Goal: Task Accomplishment & Management: Complete application form

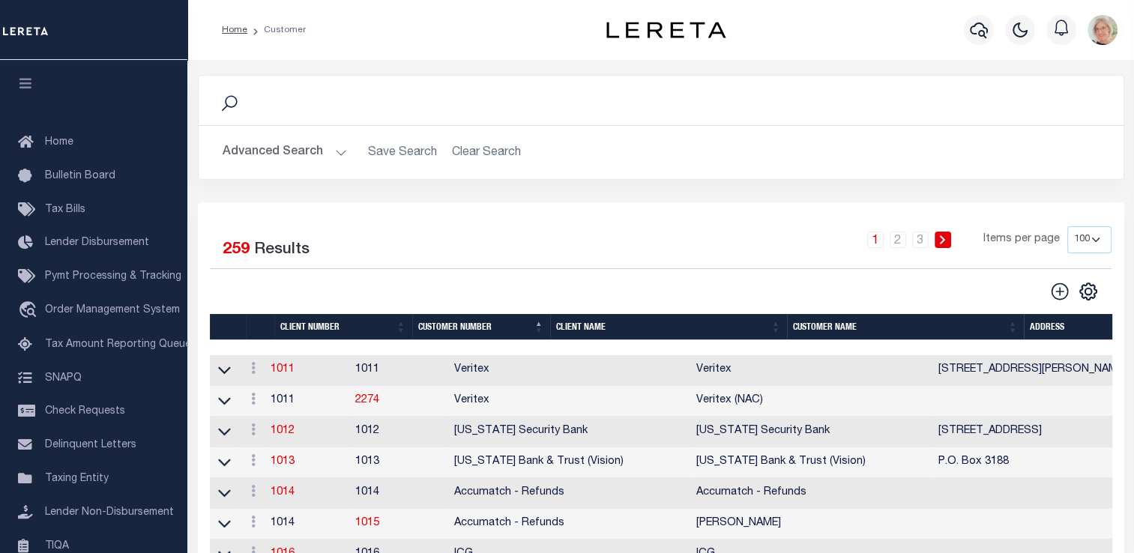
scroll to position [179, 0]
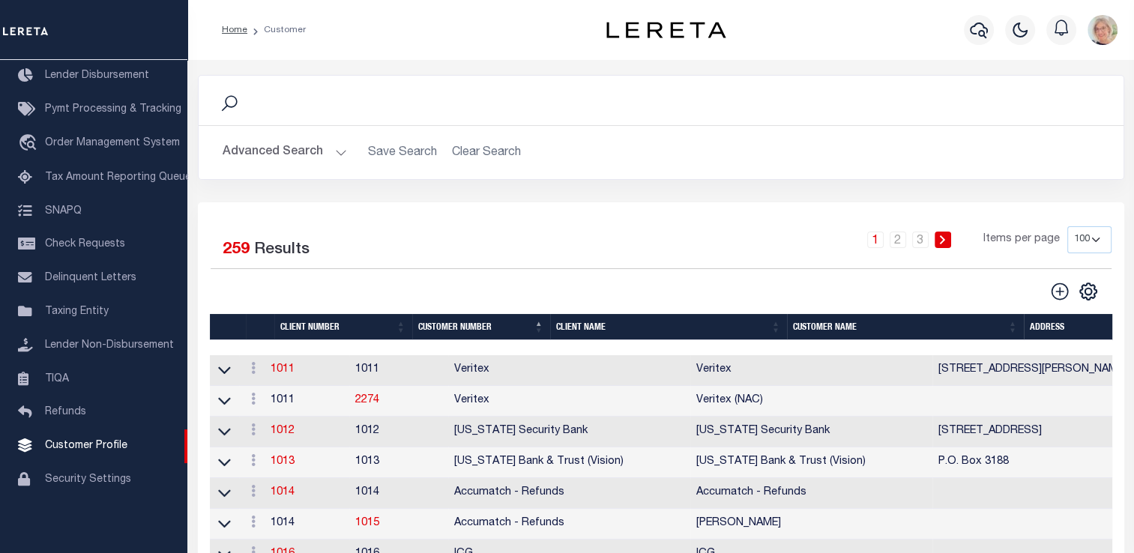
click at [543, 325] on th "Customer Number" at bounding box center [481, 327] width 138 height 26
click at [574, 324] on th "Client Name" at bounding box center [668, 327] width 237 height 26
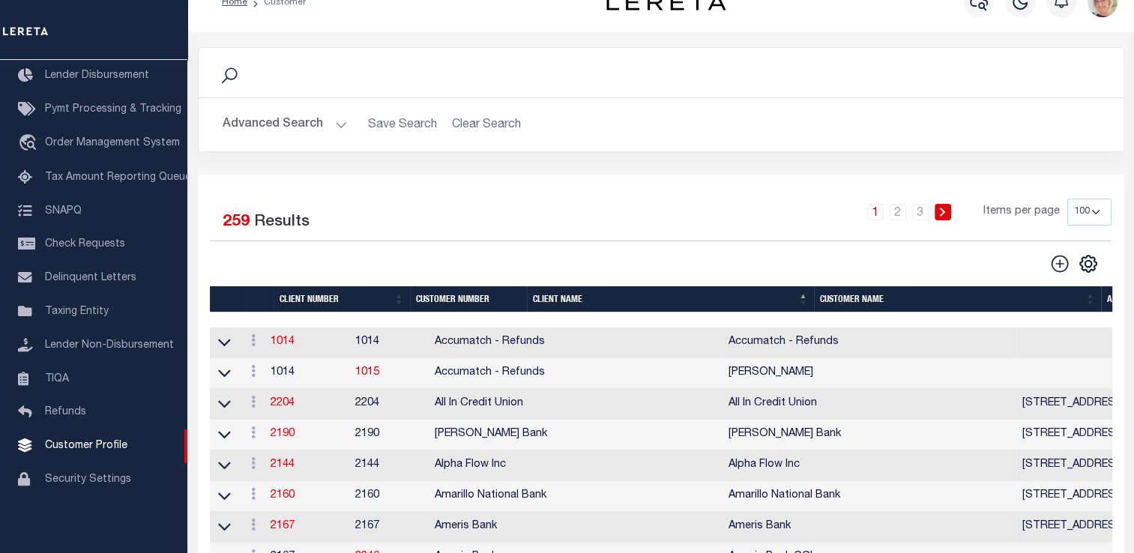
scroll to position [0, 0]
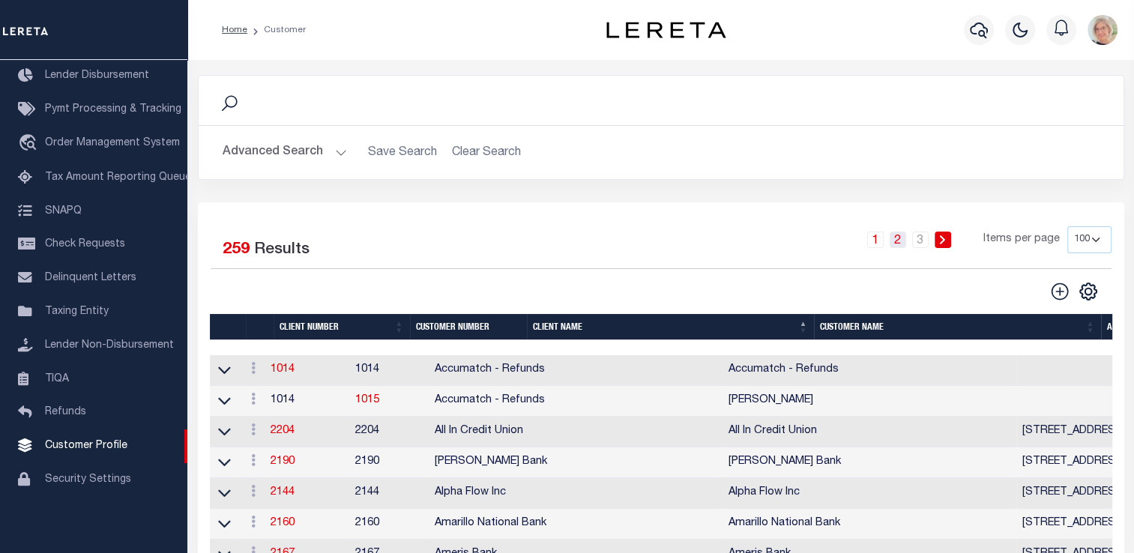
click at [900, 239] on link "2" at bounding box center [898, 240] width 16 height 16
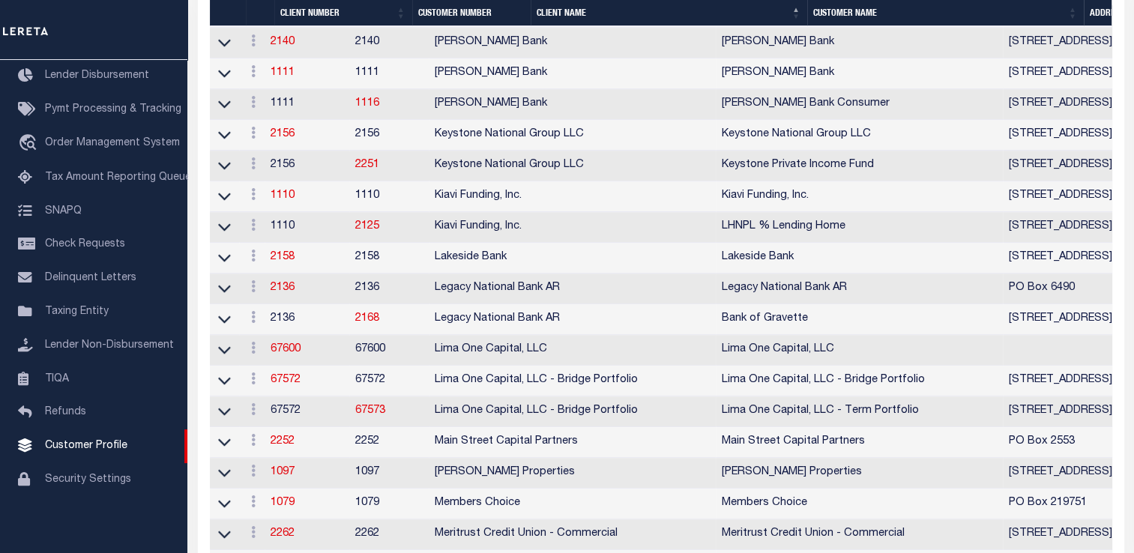
scroll to position [1200, 0]
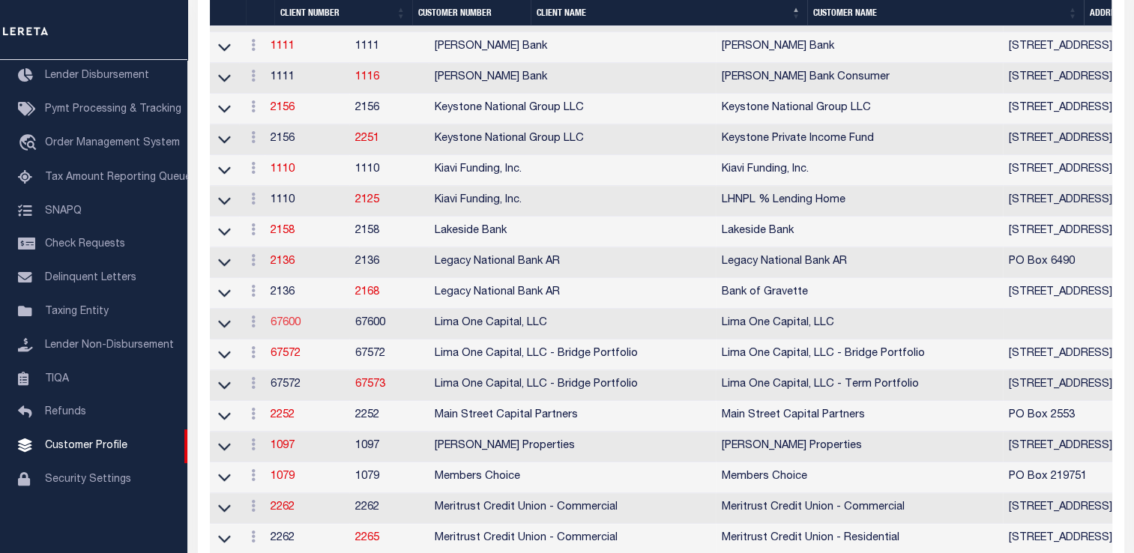
click at [292, 328] on link "67600" at bounding box center [286, 323] width 30 height 10
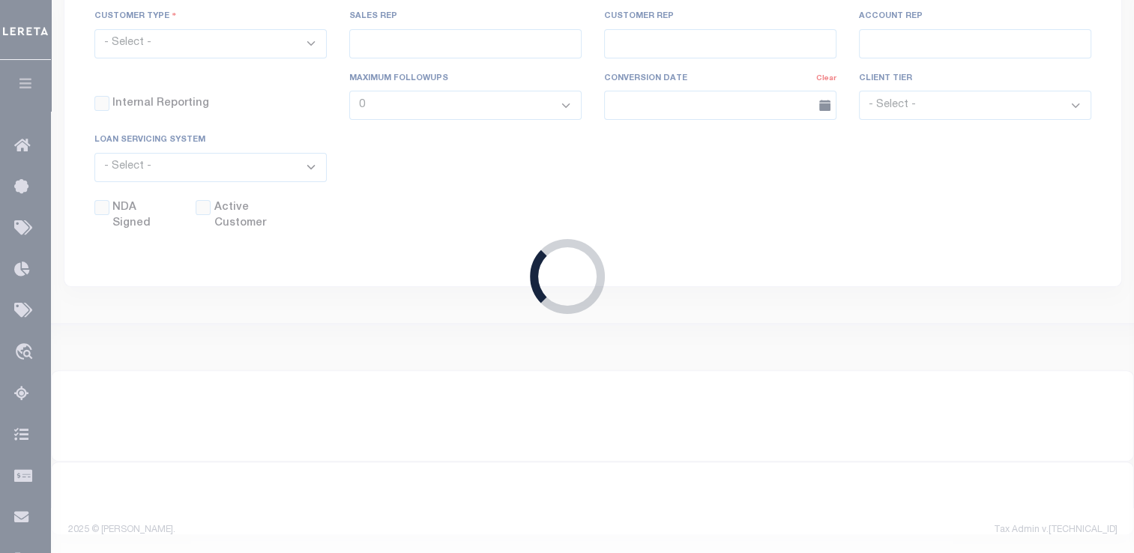
select select
type input "Lima One Capital, LLC"
type input "67600"
type input "Lima One Capital, LLC"
type input "[PERSON_NAME]"
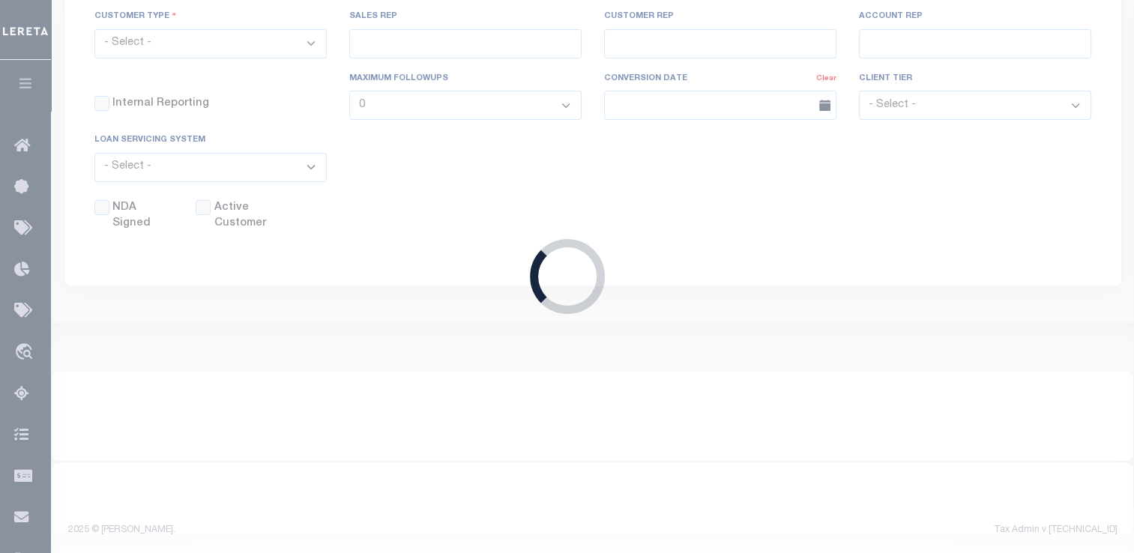
type input "[PERSON_NAME]"
type input "Lima One Capital, LLC"
select select "Residential"
type input "[PERSON_NAME]"
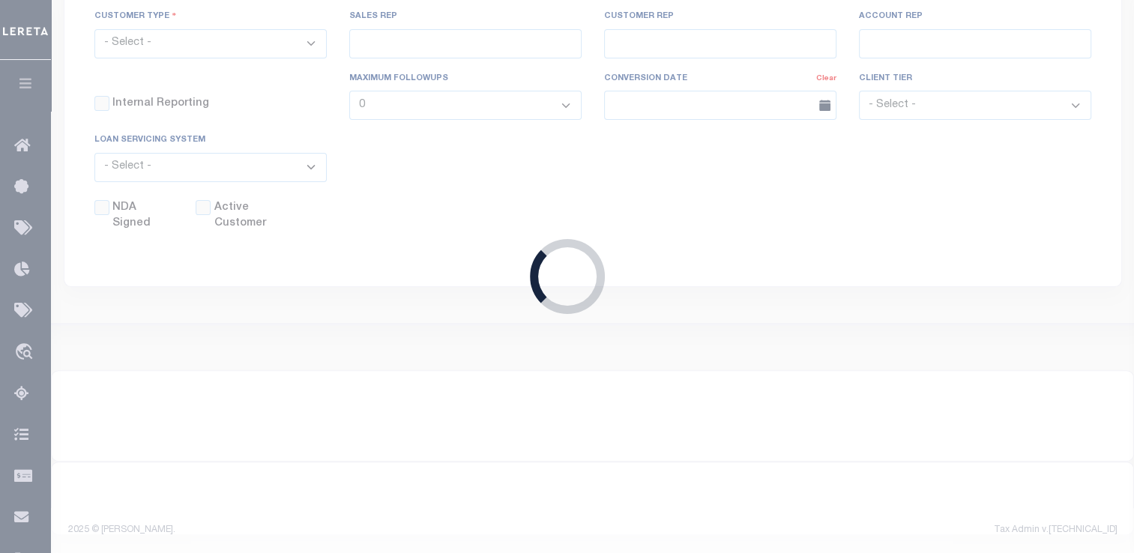
type input "[DATE]"
select select "Tier 3"
select select "OTH"
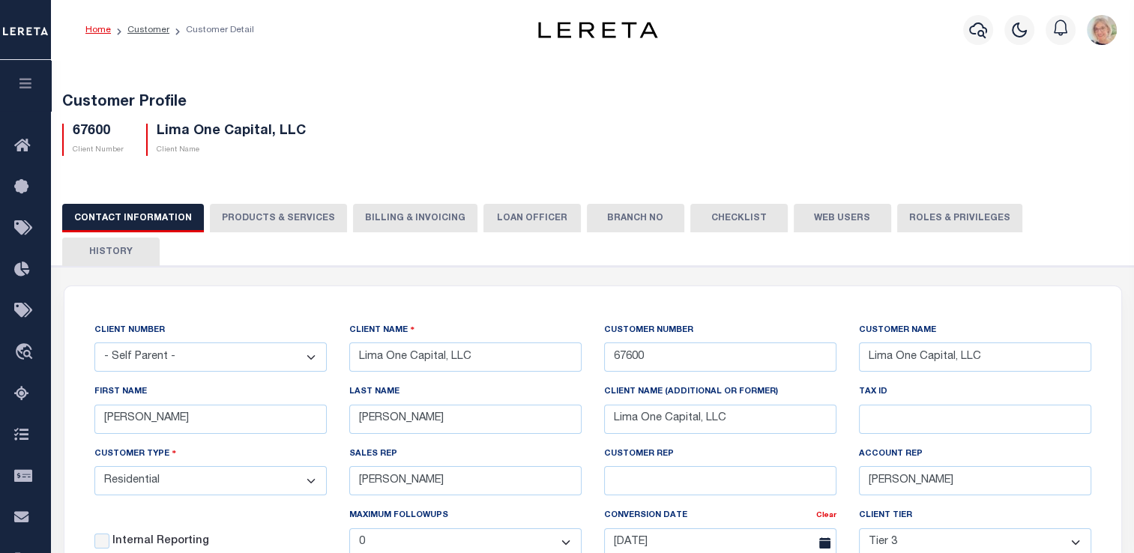
click at [621, 216] on button "Branch No" at bounding box center [635, 218] width 97 height 28
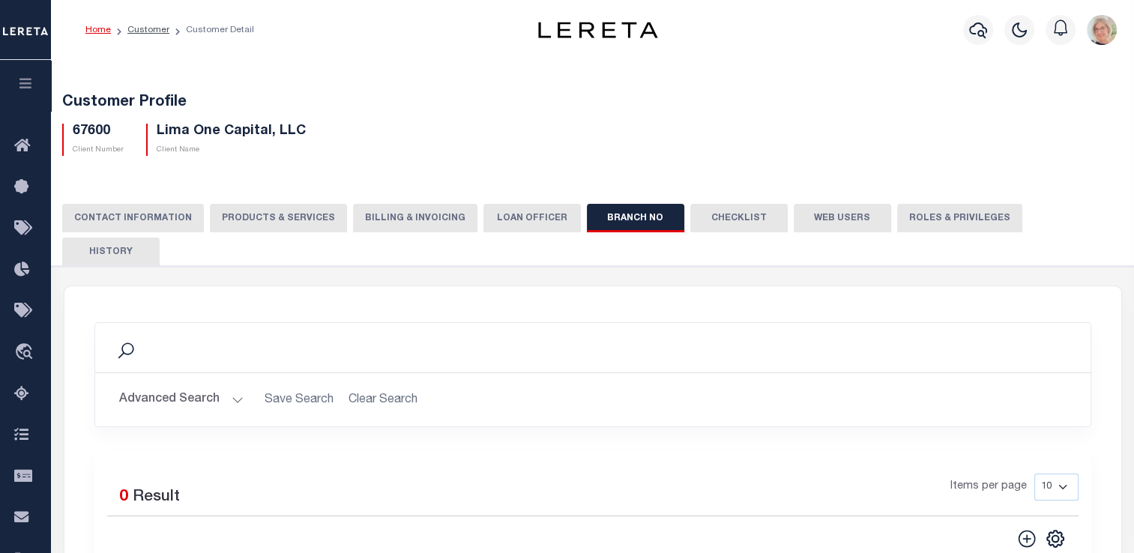
click at [137, 220] on button "CONTACT INFORMATION" at bounding box center [133, 218] width 142 height 28
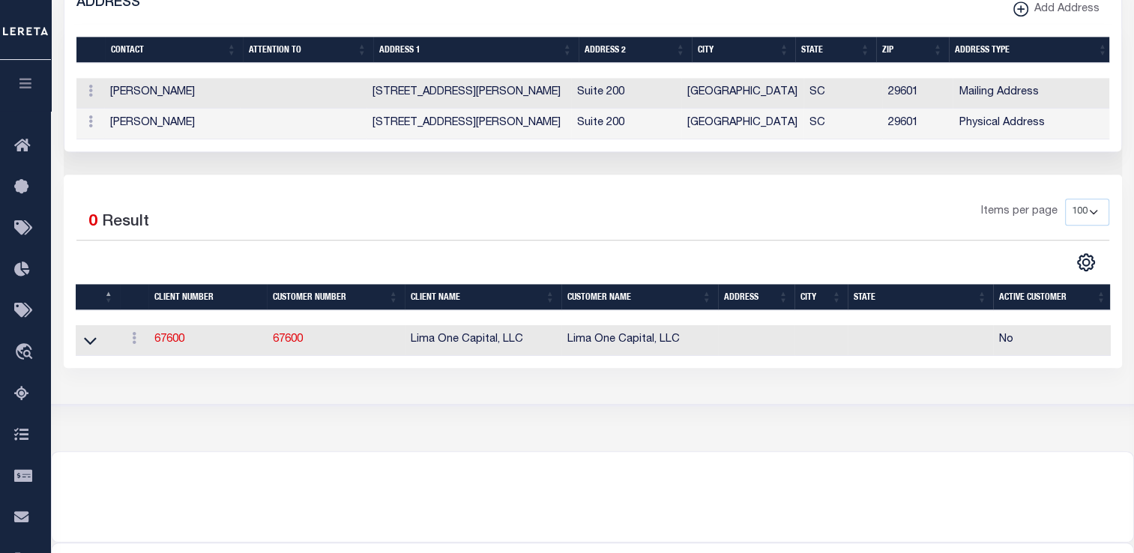
scroll to position [1050, 0]
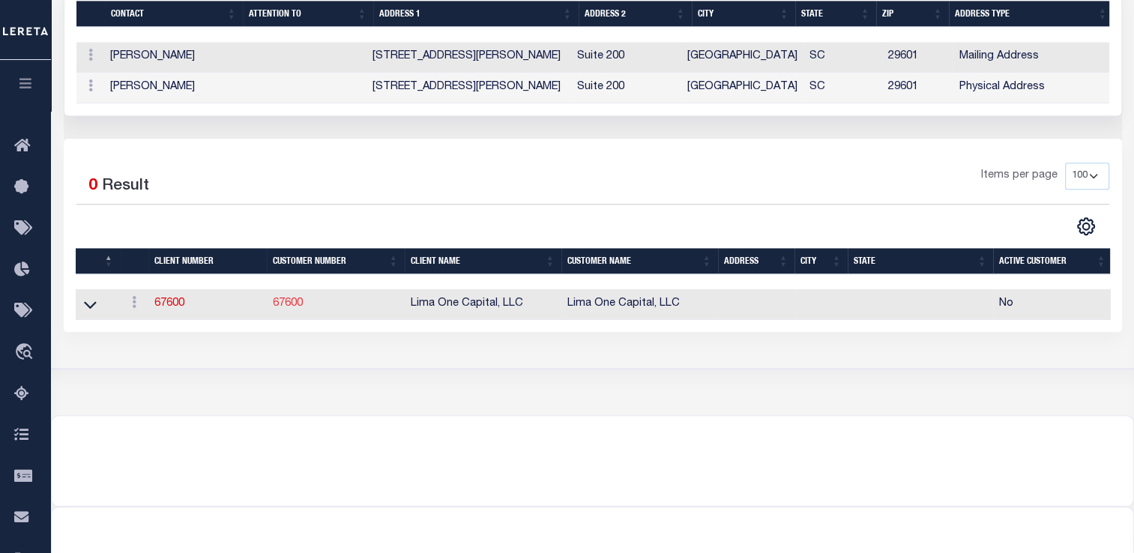
click at [294, 298] on link "67600" at bounding box center [288, 303] width 30 height 10
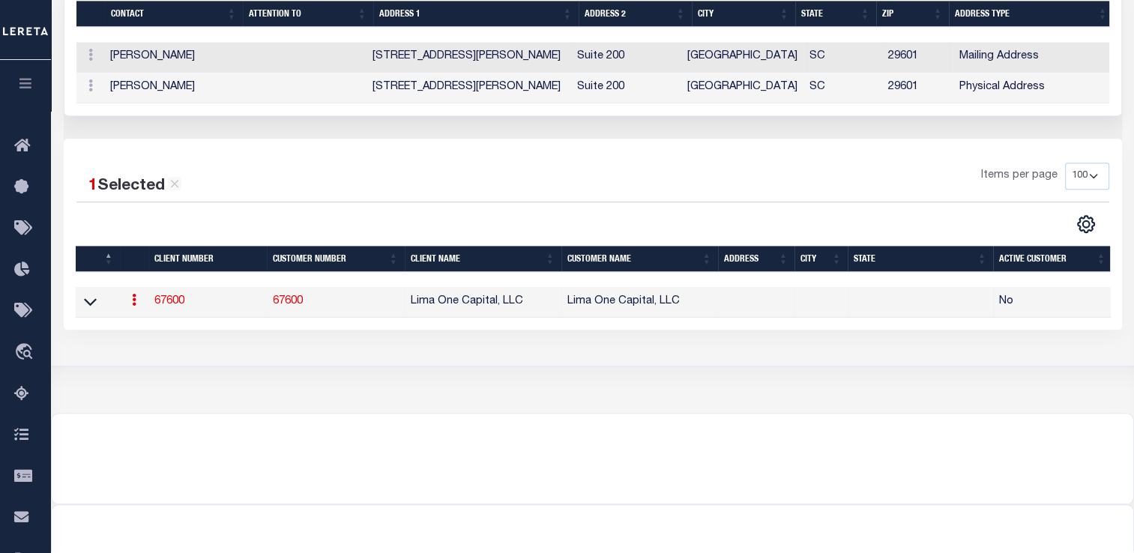
click at [288, 296] on link "67600" at bounding box center [288, 301] width 30 height 10
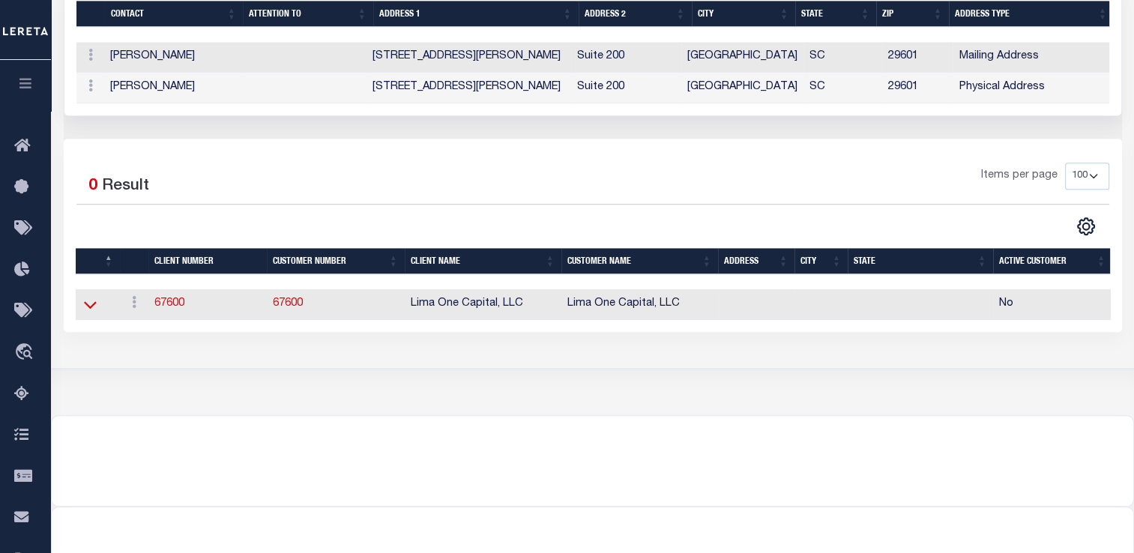
click at [95, 297] on icon at bounding box center [90, 305] width 13 height 16
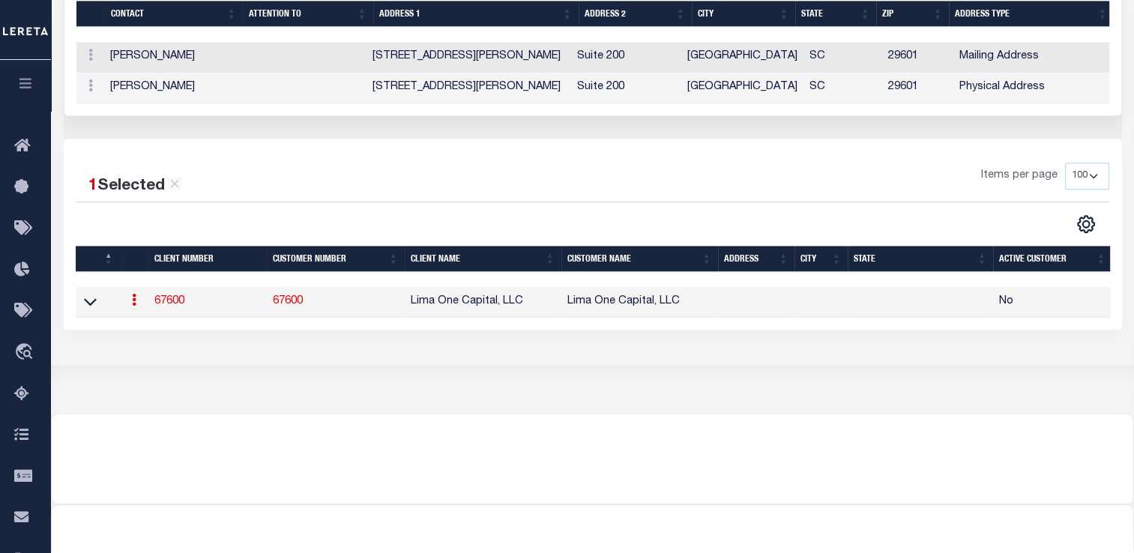
click at [97, 296] on link at bounding box center [90, 301] width 17 height 10
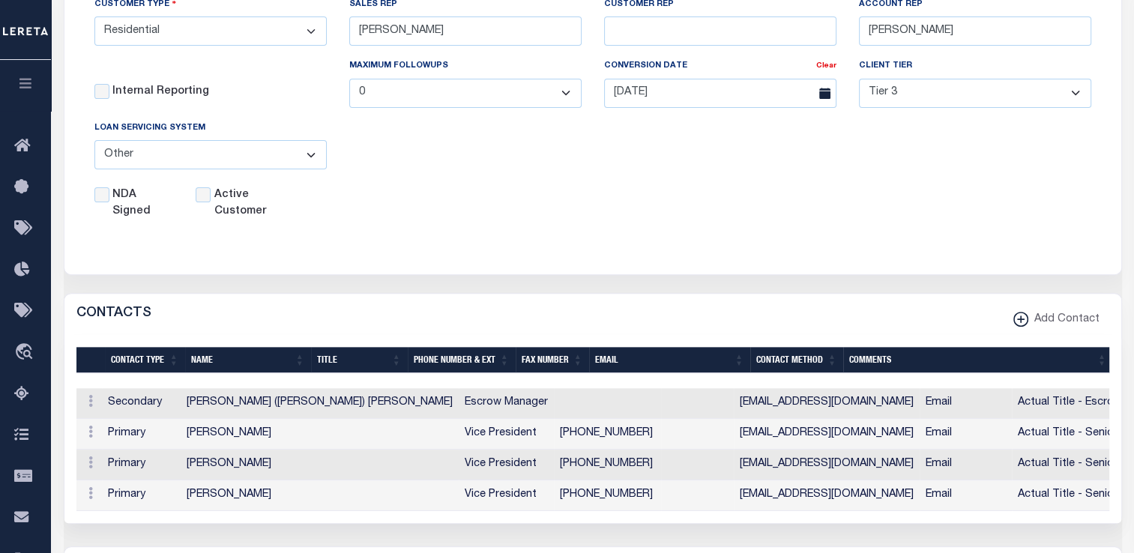
scroll to position [0, 0]
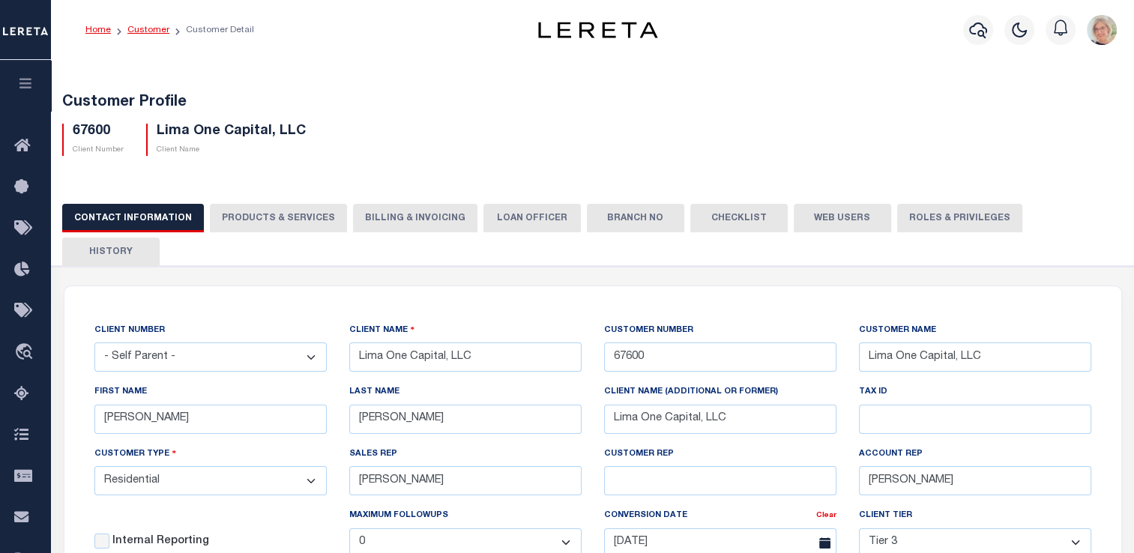
click at [133, 31] on link "Customer" at bounding box center [148, 29] width 42 height 9
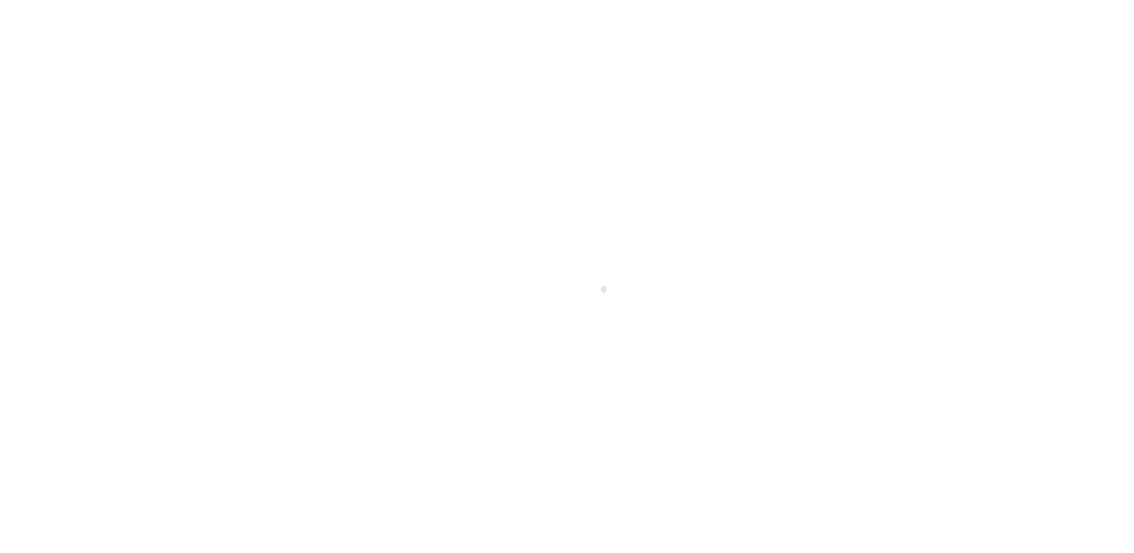
scroll to position [179, 0]
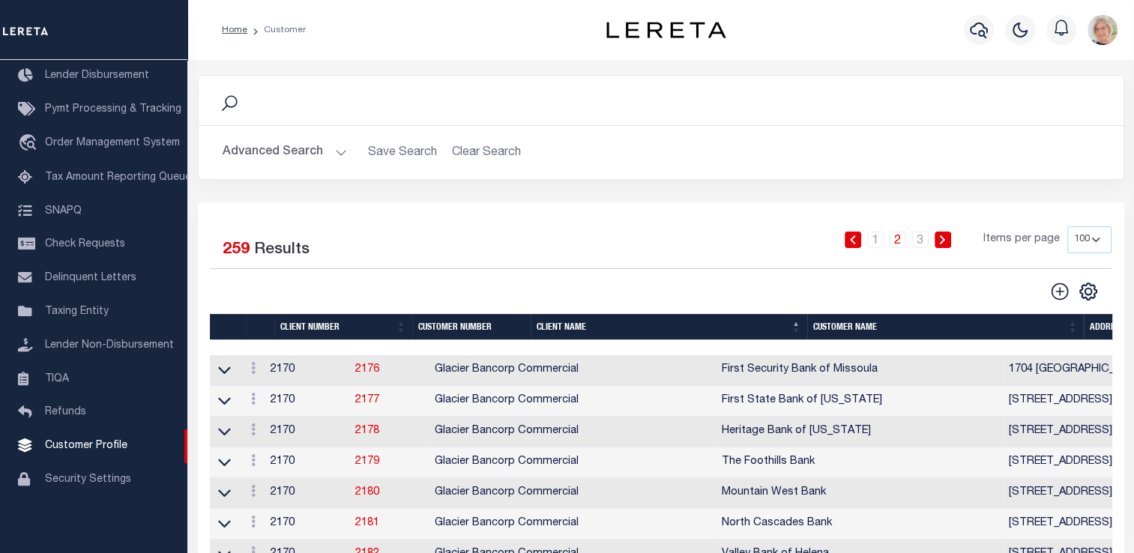
click at [334, 322] on th "Client Number" at bounding box center [343, 327] width 138 height 26
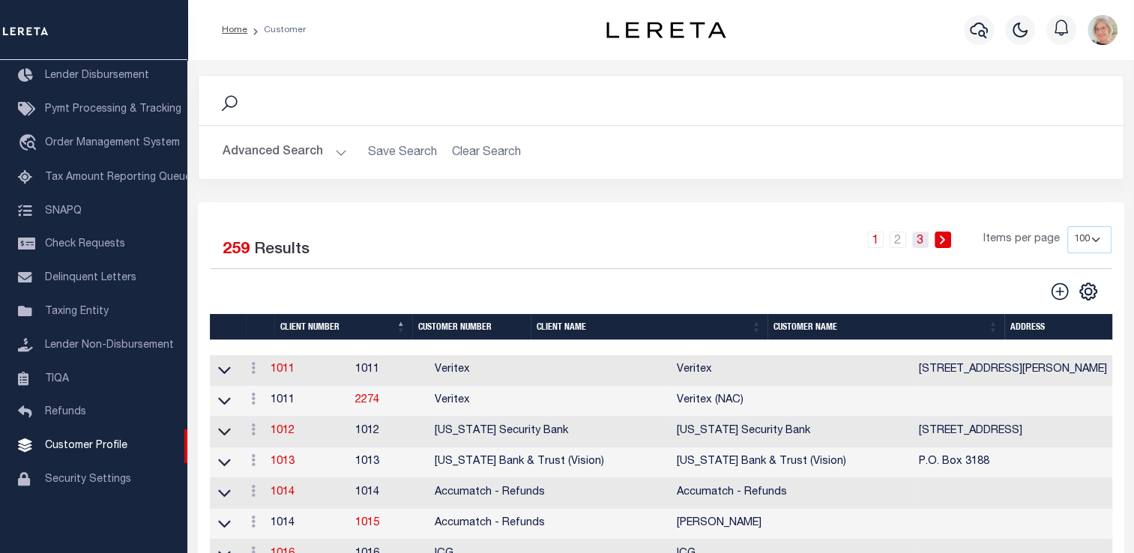
click at [924, 241] on link "3" at bounding box center [921, 240] width 16 height 16
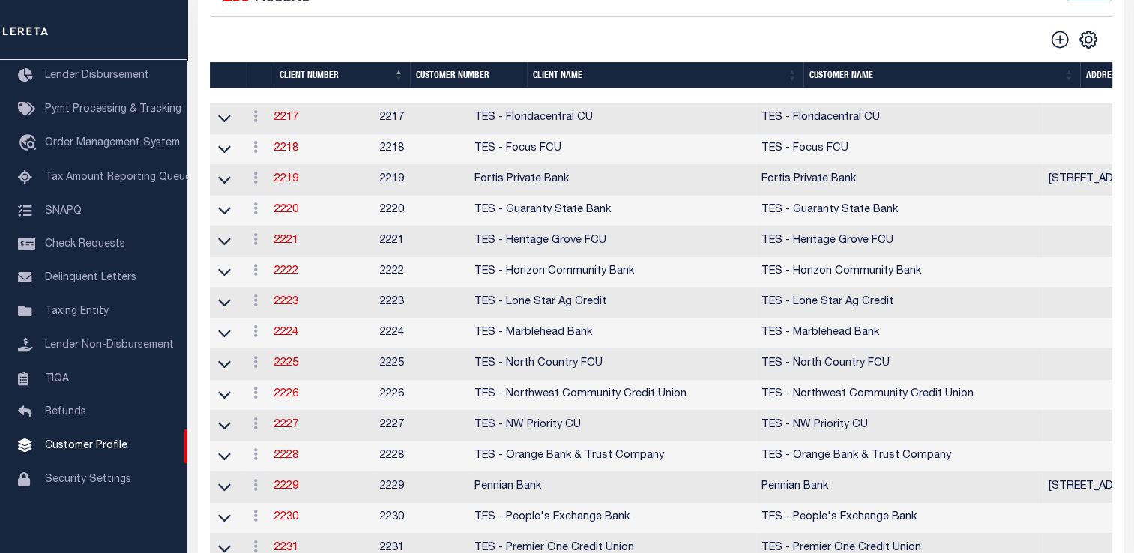
scroll to position [0, 0]
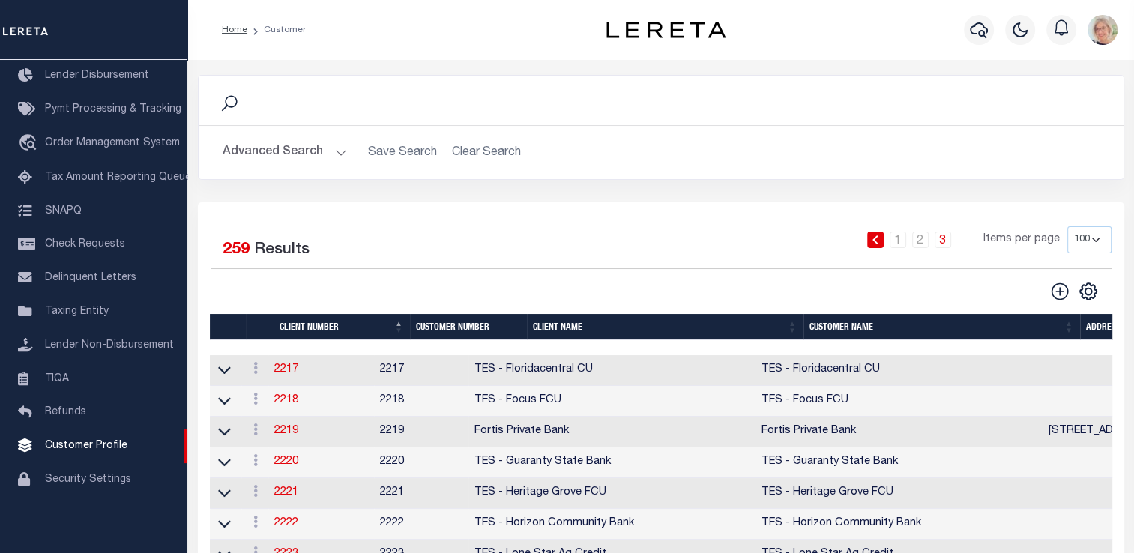
click at [546, 335] on th "Client Name" at bounding box center [665, 327] width 277 height 26
click at [547, 330] on th "Client Name" at bounding box center [665, 327] width 277 height 26
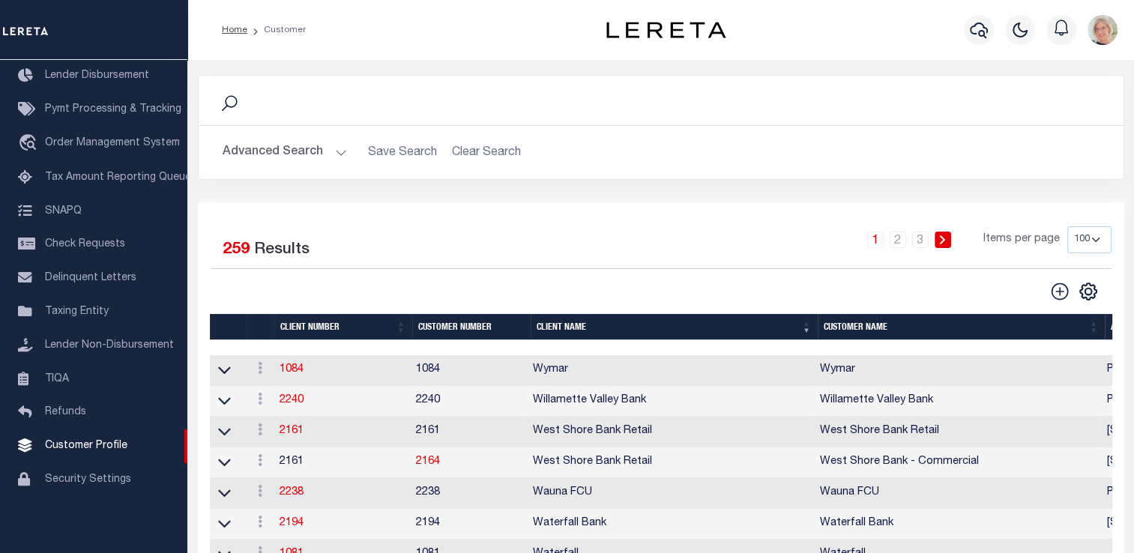
click at [555, 331] on th "Client Name" at bounding box center [674, 327] width 287 height 26
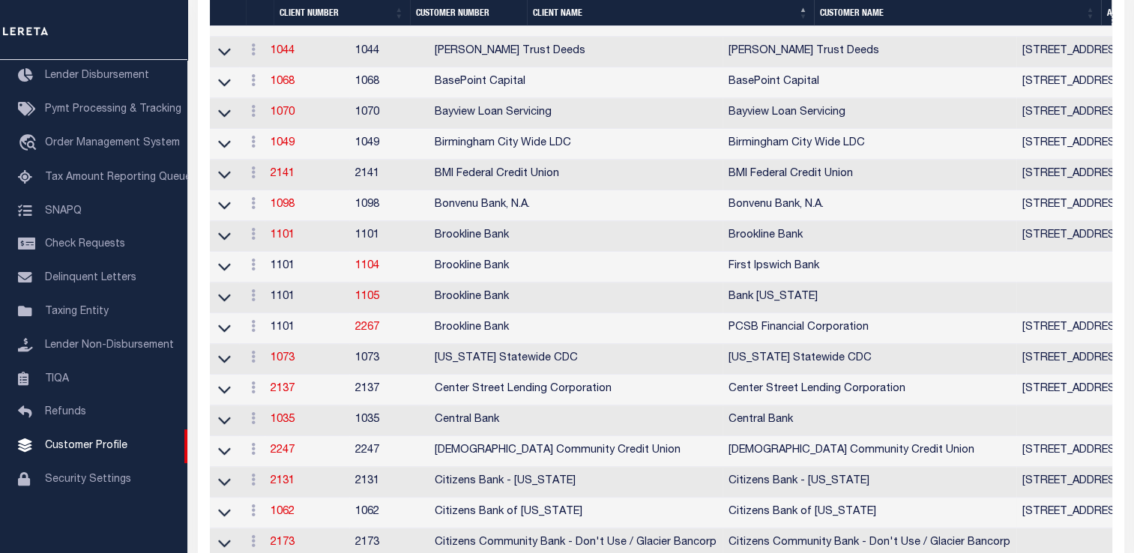
scroll to position [230, 0]
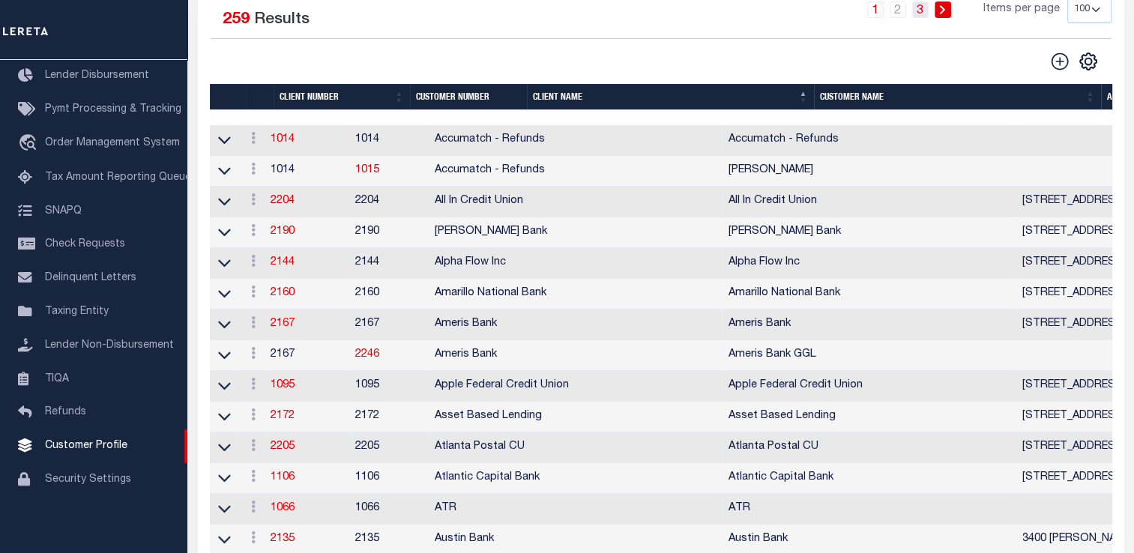
click at [923, 10] on link "3" at bounding box center [921, 9] width 16 height 16
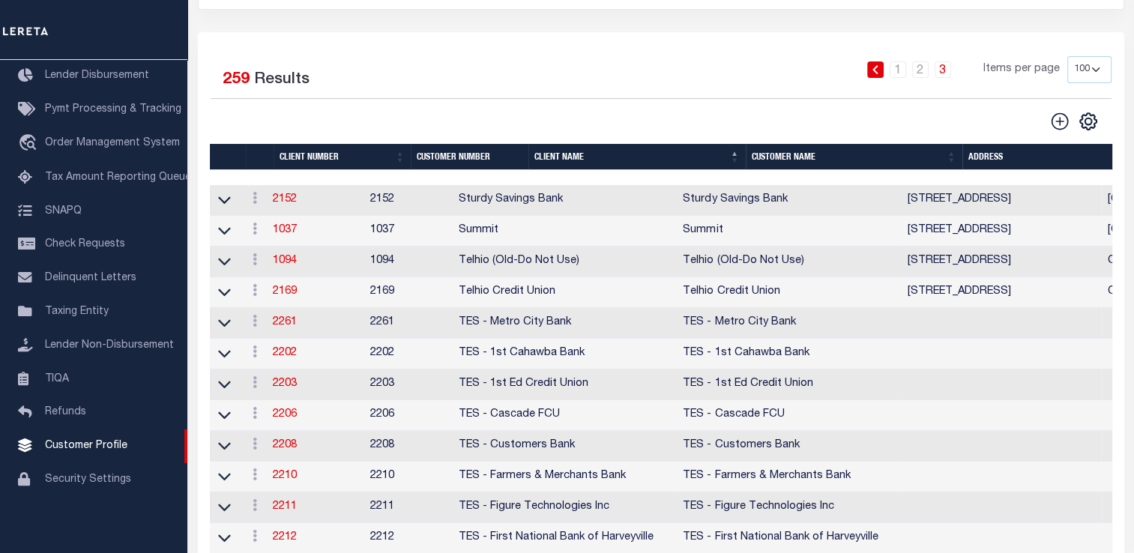
scroll to position [80, 0]
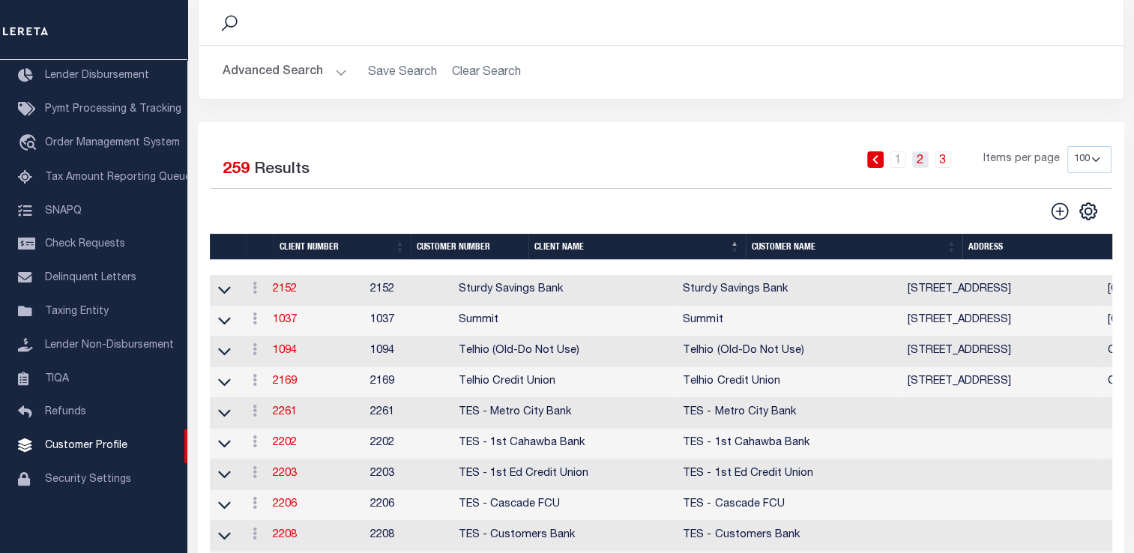
click at [922, 160] on link "2" at bounding box center [921, 159] width 16 height 16
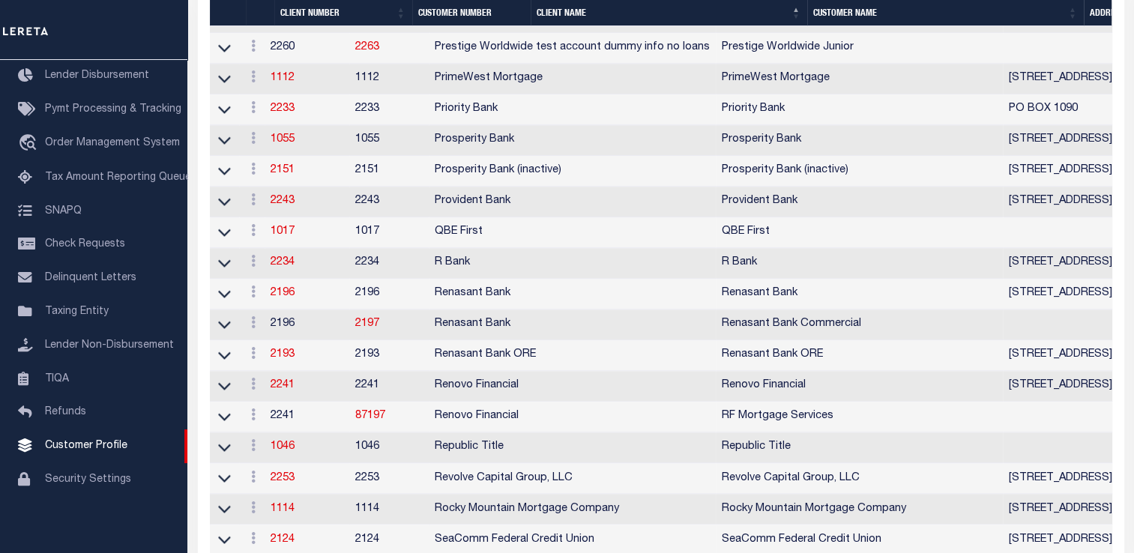
scroll to position [2405, 0]
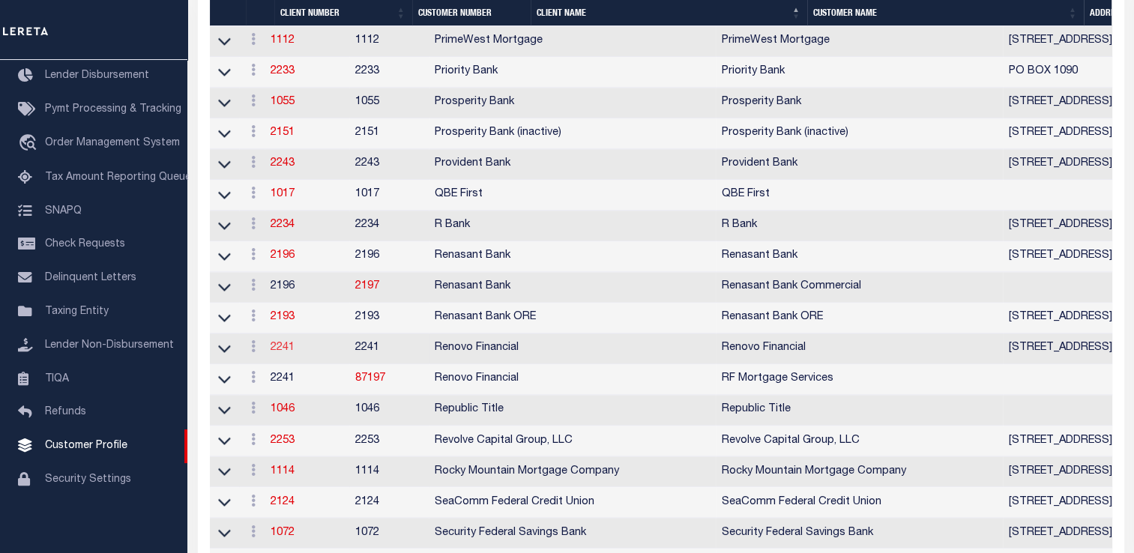
click at [292, 353] on link "2241" at bounding box center [283, 348] width 24 height 10
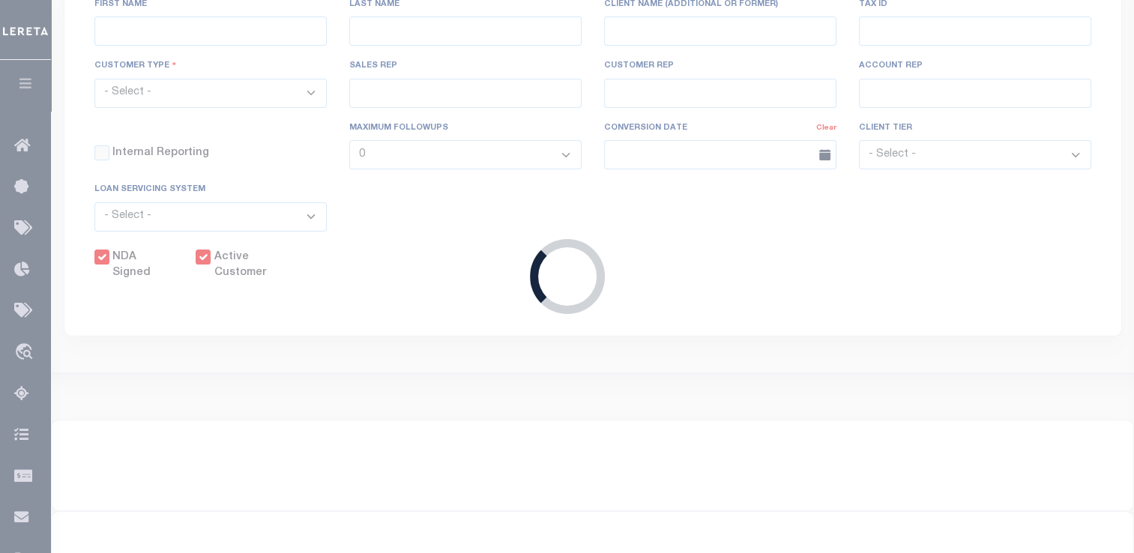
scroll to position [309, 0]
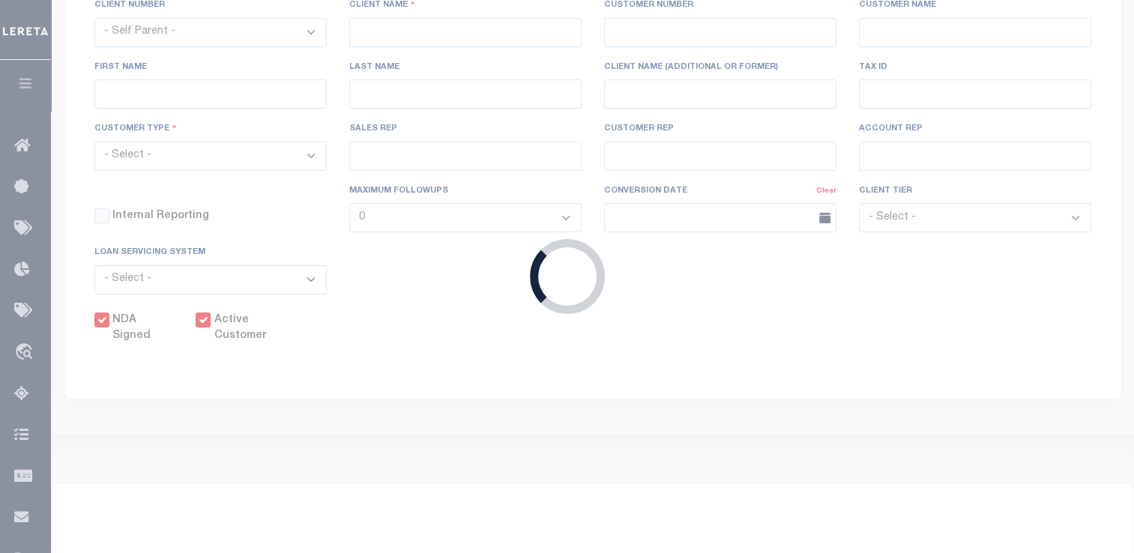
select select
type input "Renovo Financial"
type input "2241"
type input "Renovo Financial"
type input "Steven"
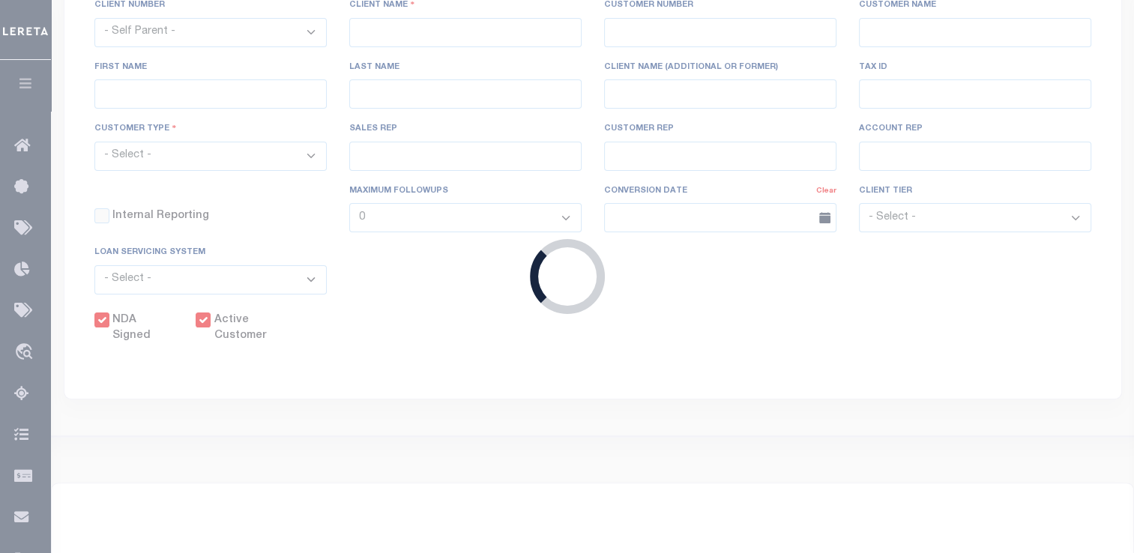
type input "Klemp"
select select "Mixed Portfolio"
type input "Tiffany Stringfellow"
type input "Barbara Kendrick"
type input "Debbie Vecellio"
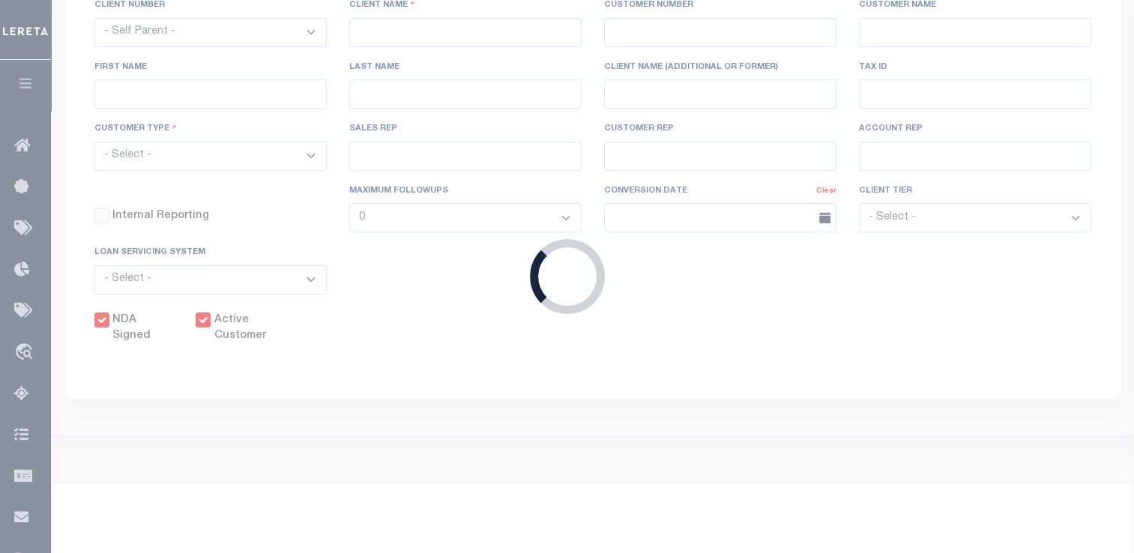
checkbox input "true"
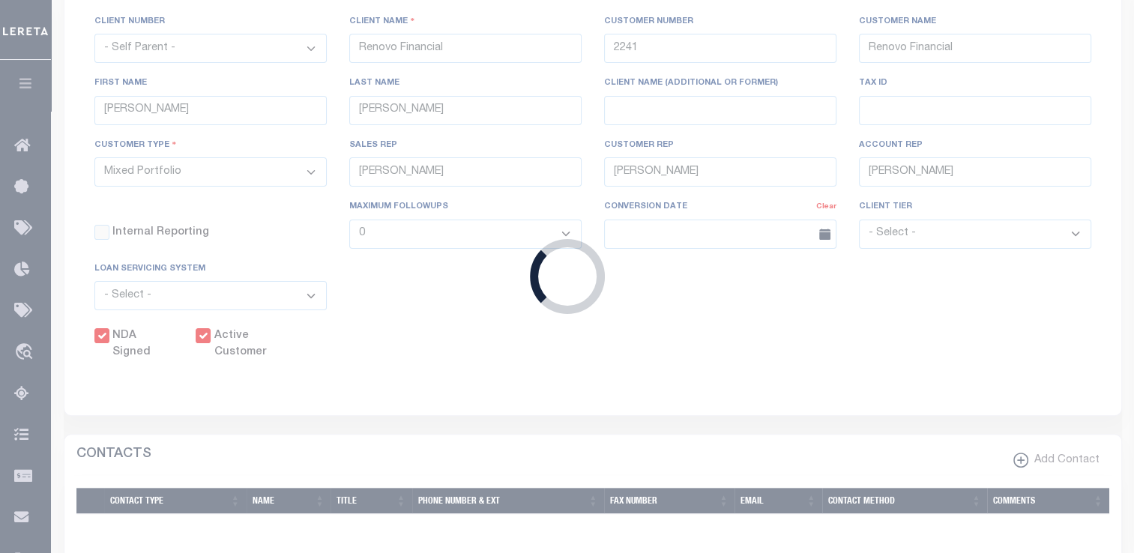
scroll to position [0, 0]
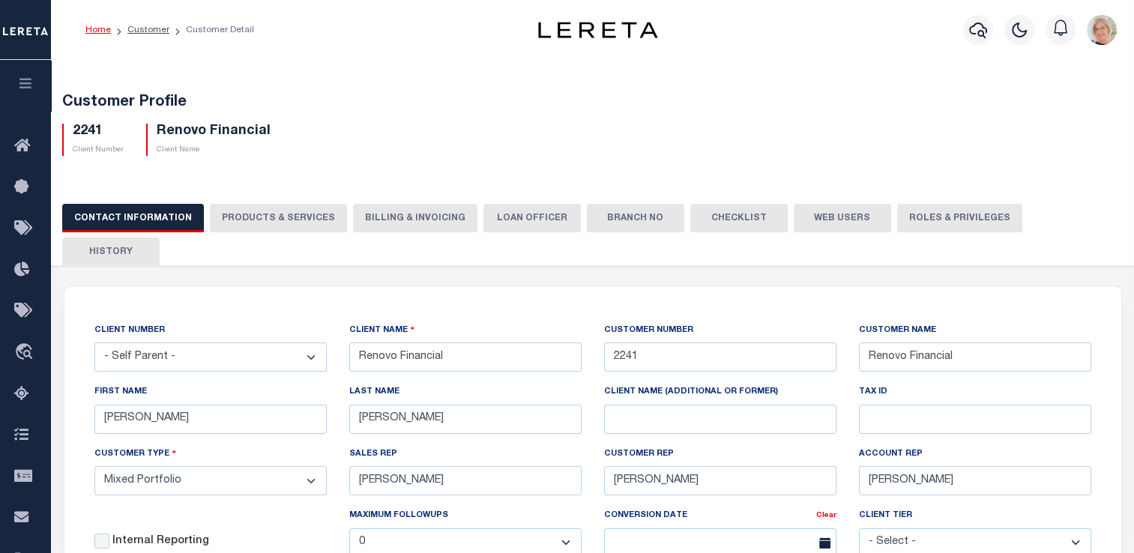
click at [623, 220] on button "Branch No" at bounding box center [635, 218] width 97 height 28
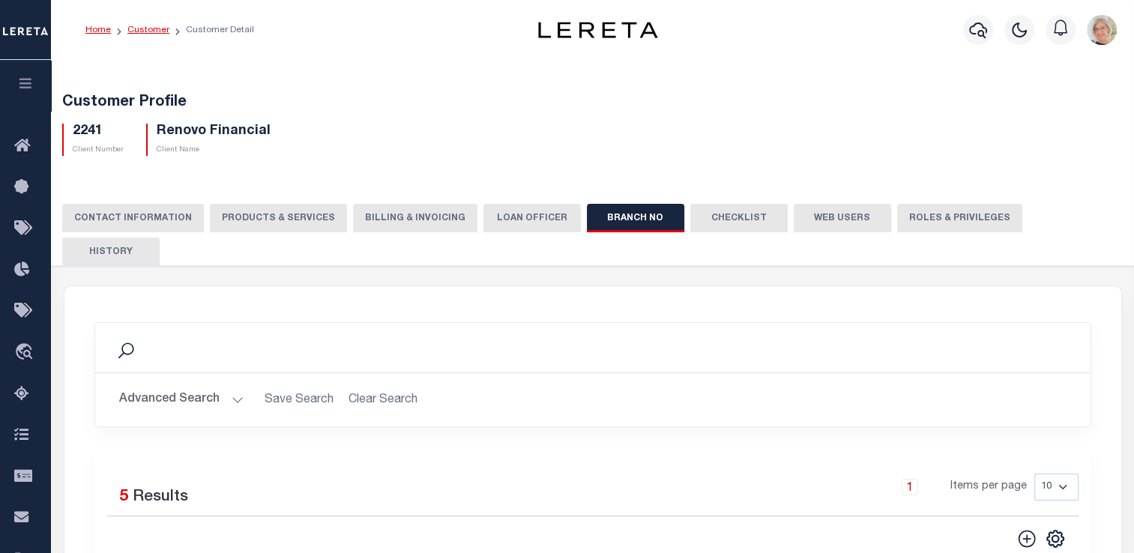
click at [162, 31] on link "Customer" at bounding box center [148, 29] width 42 height 9
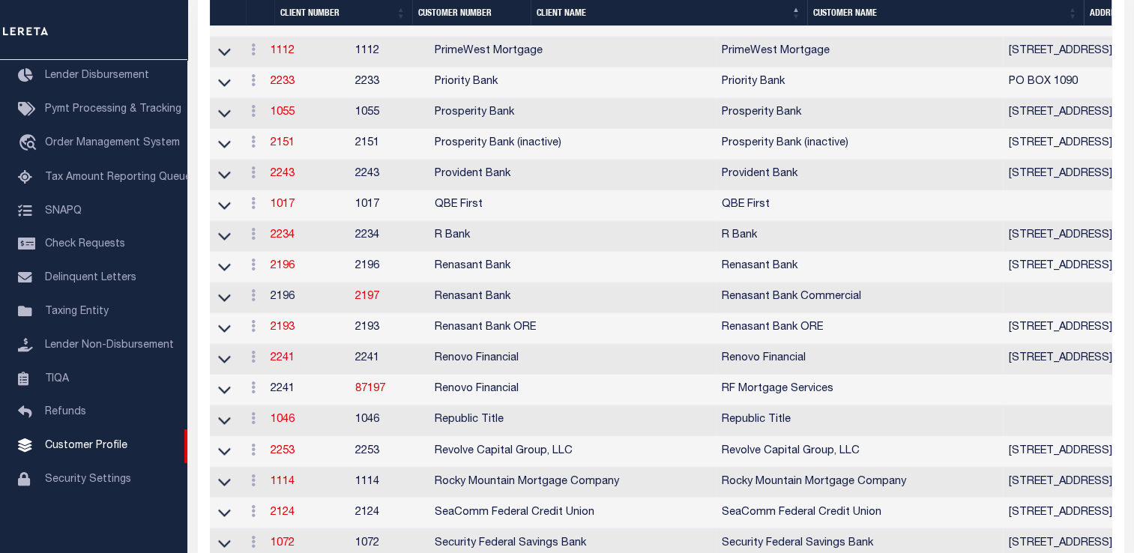
scroll to position [2549, 0]
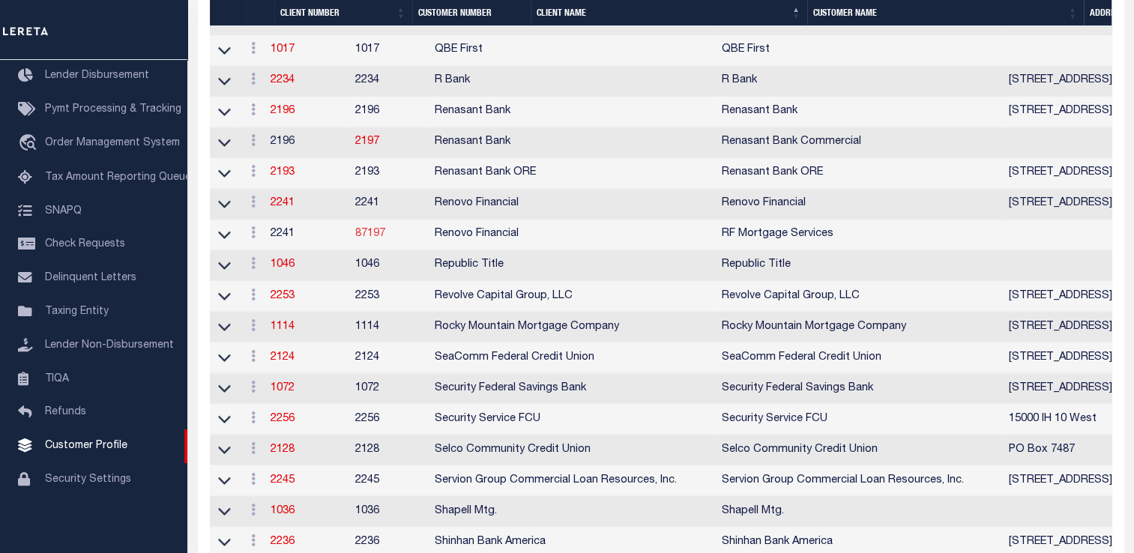
click at [385, 239] on link "87197" at bounding box center [370, 234] width 30 height 10
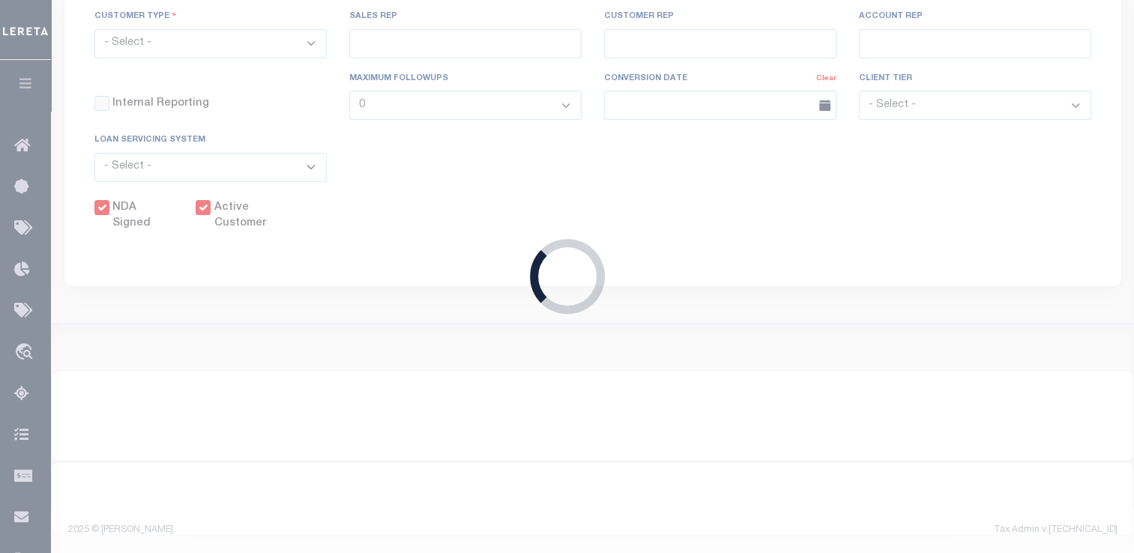
select select "2241"
type input "Renovo Financial"
type input "87197"
type input "RF Mortgage Services"
type input "Steven"
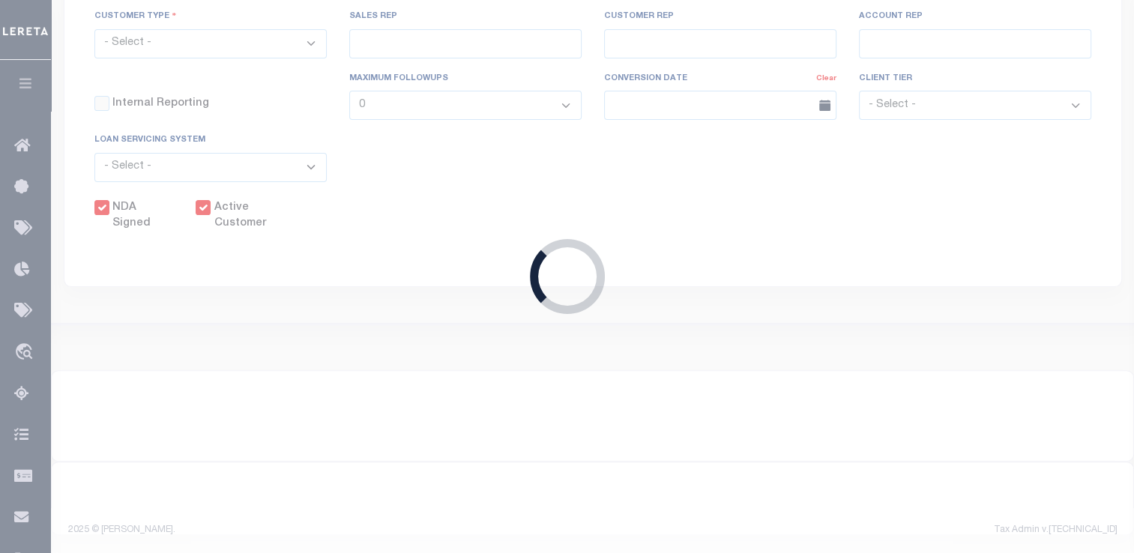
type input "Klemp"
select select "Mixed Portfolio"
type input "Tiffany Stringfellow"
type input "Debbie Vecellio"
checkbox input "true"
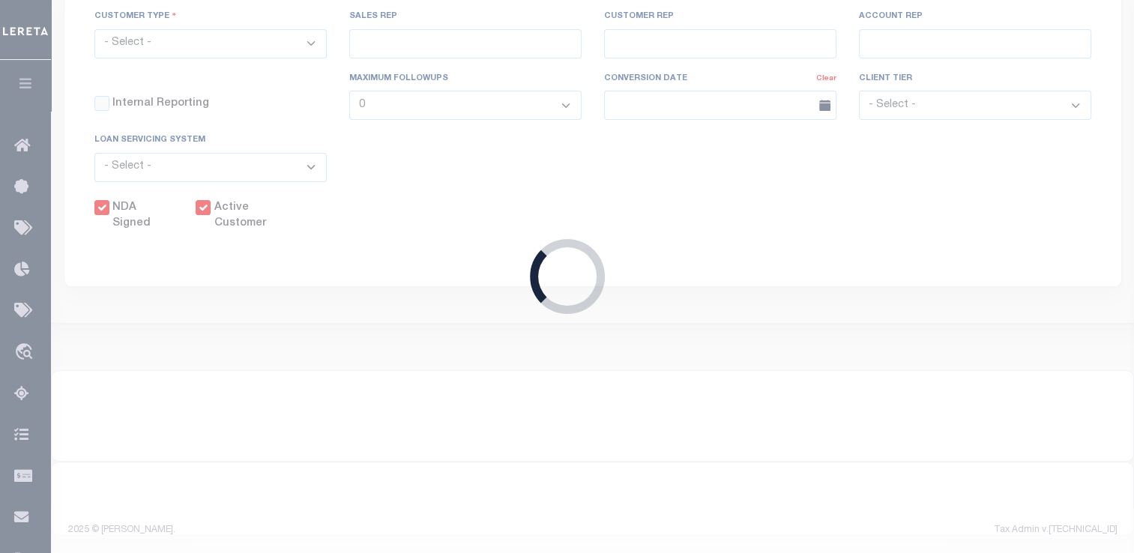
checkbox input "true"
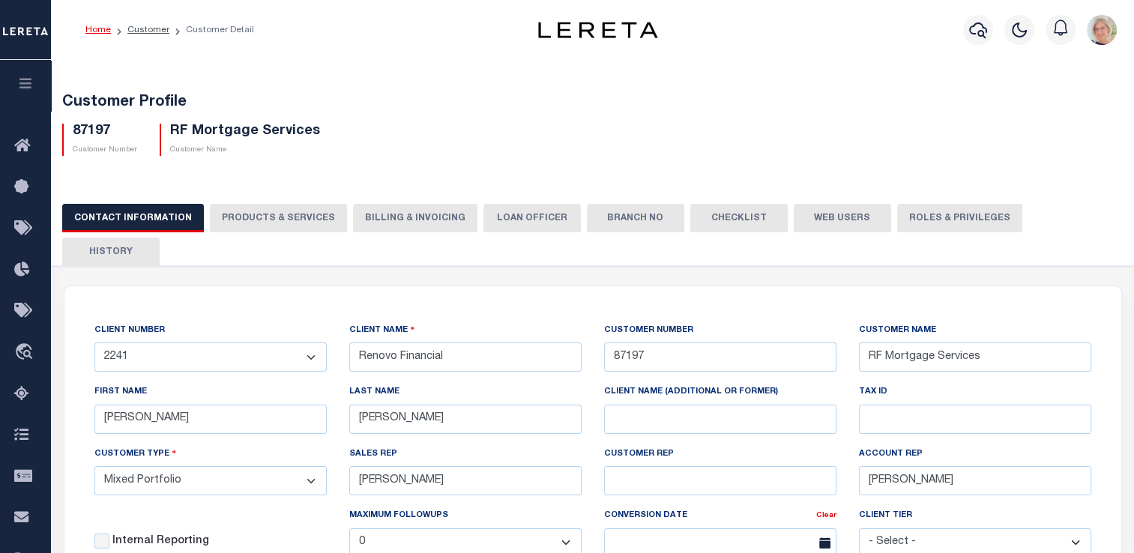
click at [619, 215] on button "Branch No" at bounding box center [635, 218] width 97 height 28
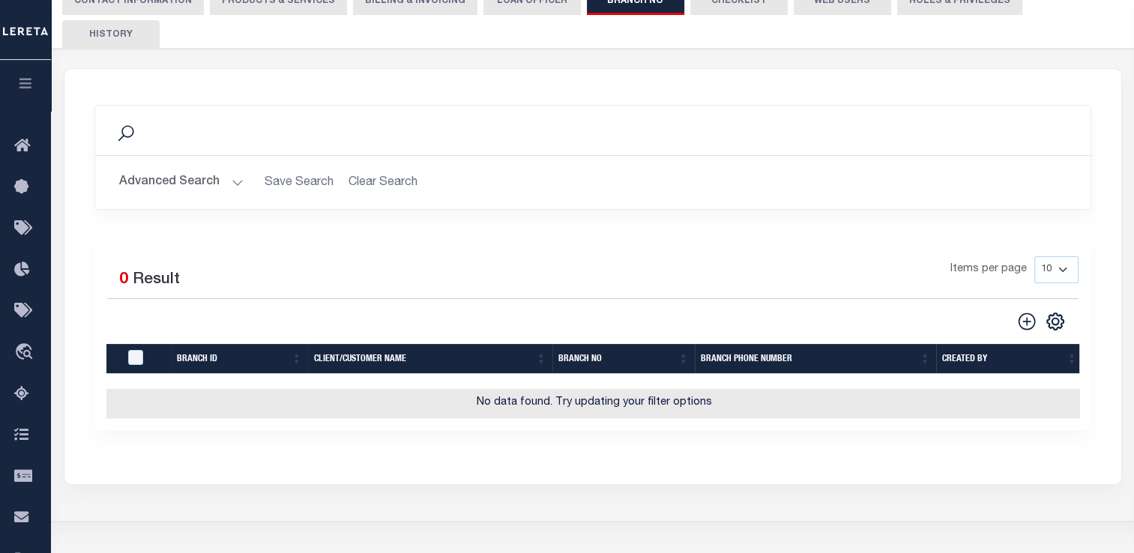
scroll to position [225, 0]
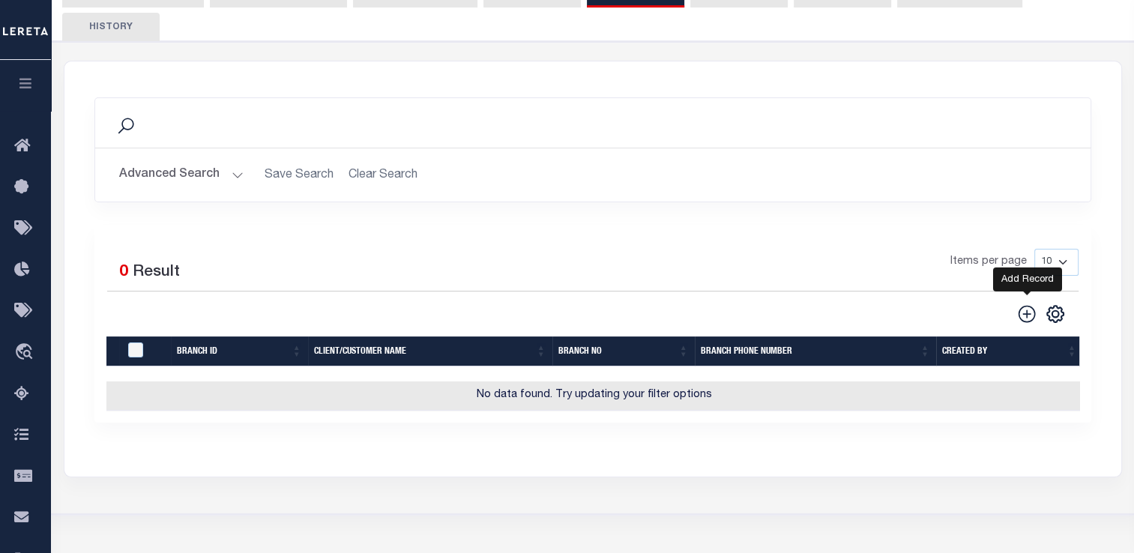
click at [1026, 304] on icon at bounding box center [1026, 313] width 19 height 19
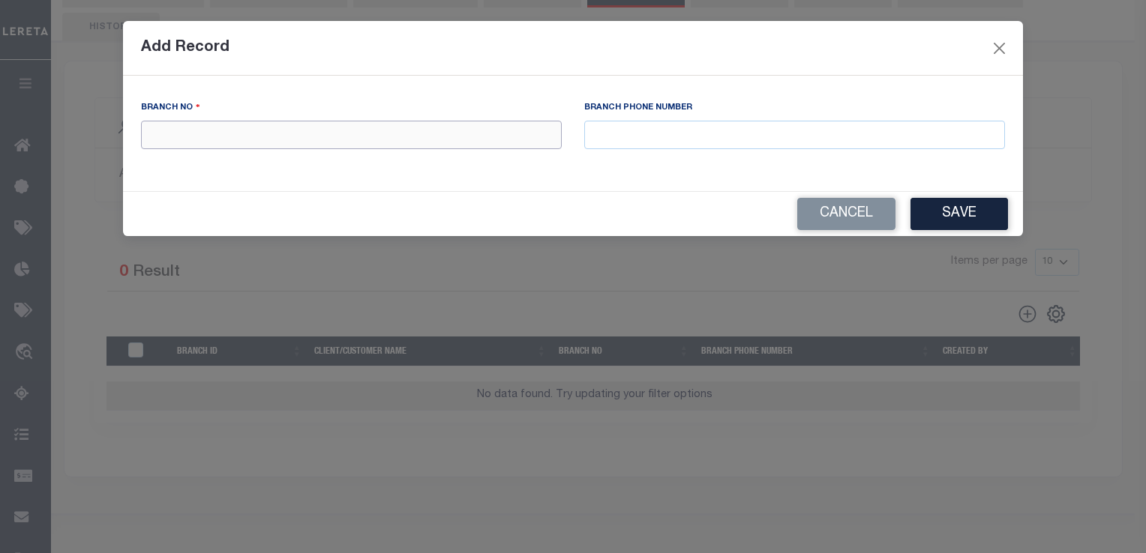
click at [227, 137] on input "text" at bounding box center [351, 135] width 421 height 29
click at [967, 212] on button "Save" at bounding box center [958, 214] width 97 height 32
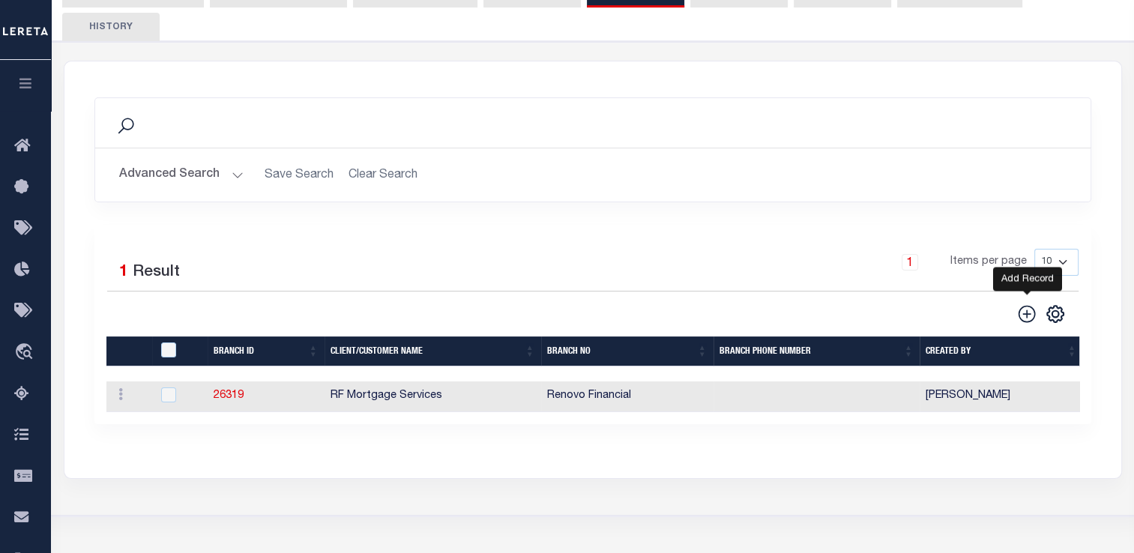
click at [1032, 304] on icon at bounding box center [1026, 313] width 19 height 19
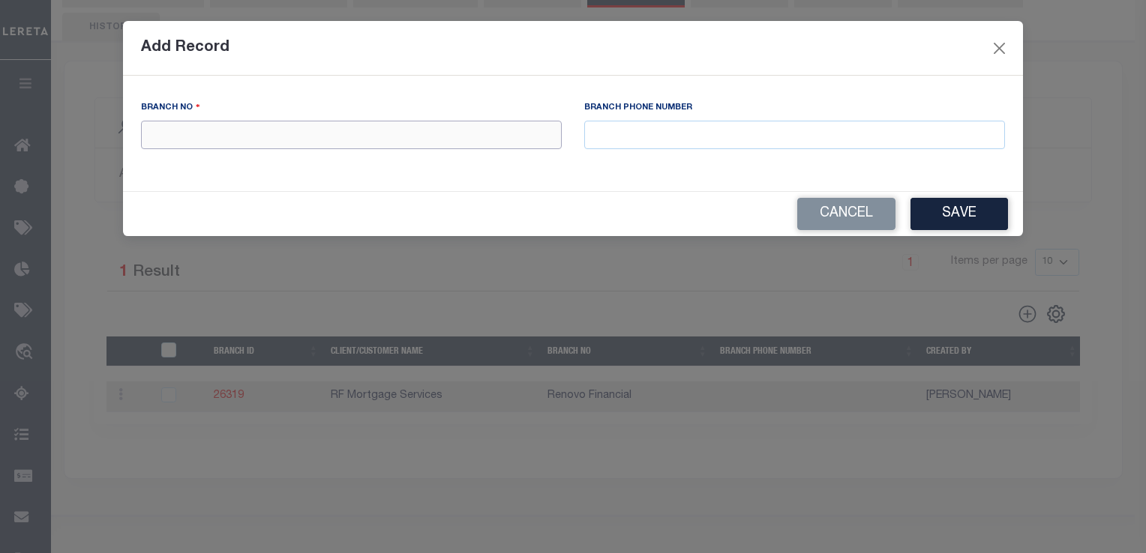
click at [202, 138] on input "text" at bounding box center [351, 135] width 421 height 29
type input "RF Mortgage Services"
click at [954, 214] on button "Save" at bounding box center [958, 214] width 97 height 32
